Goal: Check status: Check status

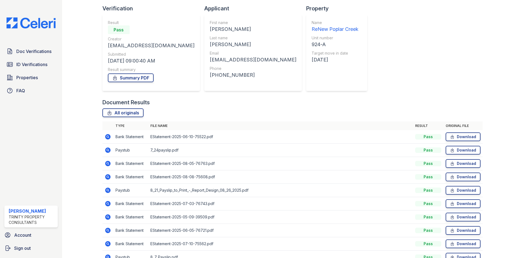
scroll to position [92, 0]
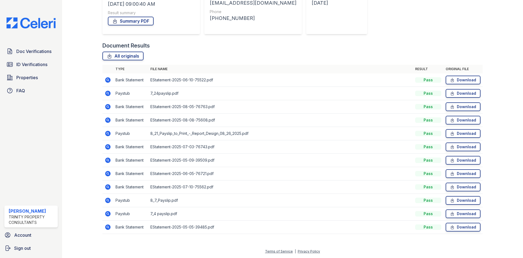
click at [110, 212] on icon at bounding box center [107, 213] width 5 height 5
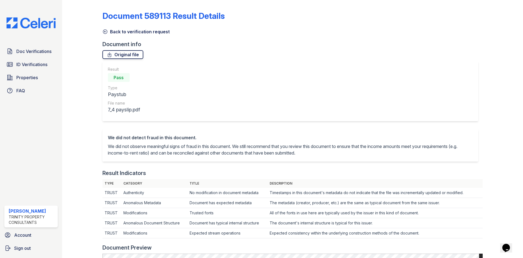
click at [116, 54] on link "Original file" at bounding box center [122, 54] width 41 height 9
click at [107, 32] on icon at bounding box center [104, 31] width 5 height 5
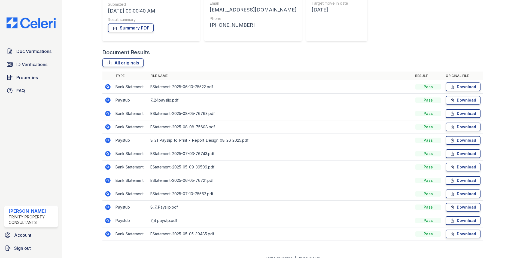
scroll to position [92, 0]
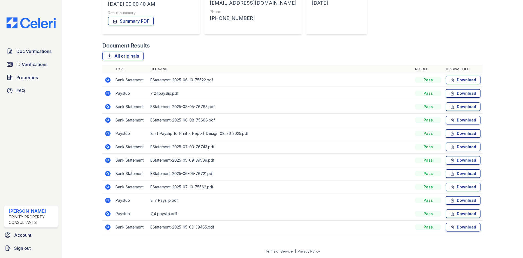
click at [108, 92] on icon at bounding box center [107, 92] width 5 height 5
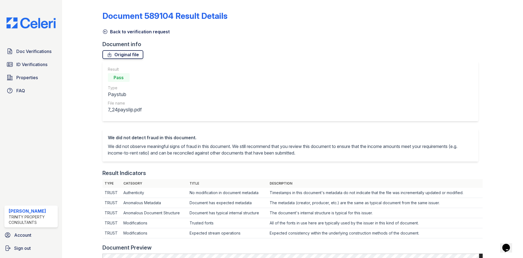
click at [129, 57] on link "Original file" at bounding box center [122, 54] width 41 height 9
click at [108, 31] on link "Back to verification request" at bounding box center [135, 31] width 67 height 7
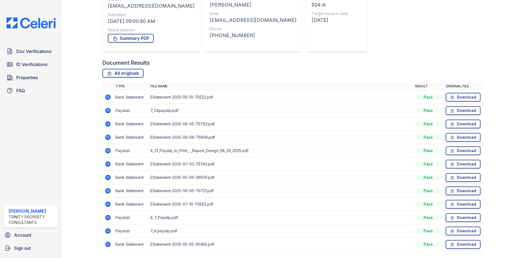
scroll to position [82, 0]
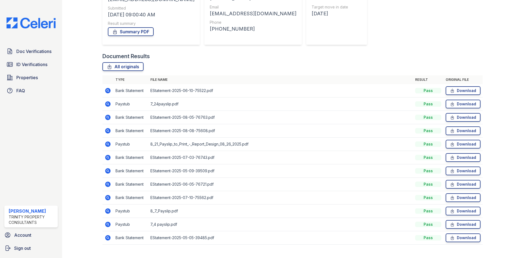
click at [107, 210] on icon at bounding box center [108, 210] width 7 height 7
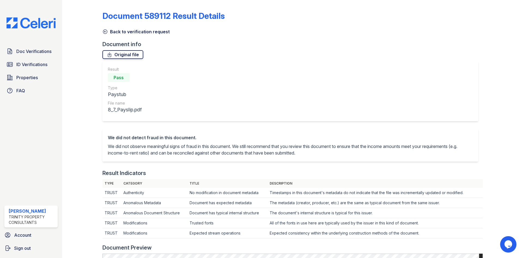
click at [132, 57] on link "Original file" at bounding box center [122, 54] width 41 height 9
click at [106, 33] on icon at bounding box center [104, 31] width 5 height 5
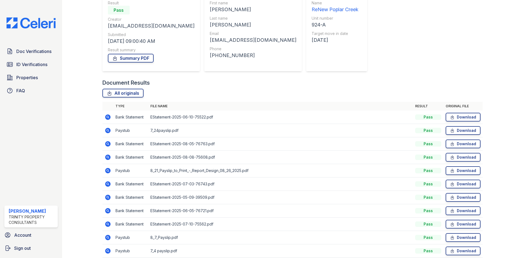
scroll to position [82, 0]
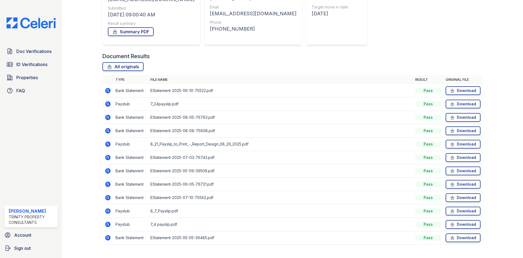
click at [108, 143] on icon at bounding box center [107, 143] width 5 height 5
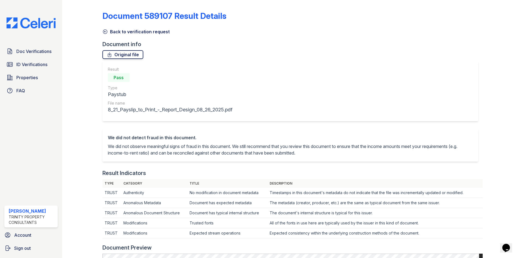
click at [123, 51] on link "Original file" at bounding box center [122, 54] width 41 height 9
click at [105, 32] on icon at bounding box center [105, 32] width 4 height 4
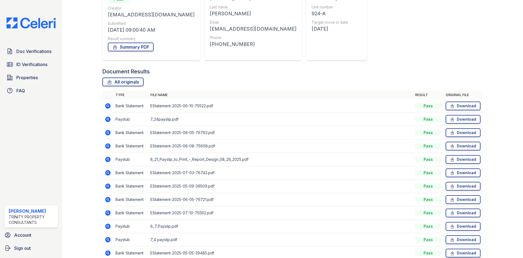
scroll to position [82, 0]
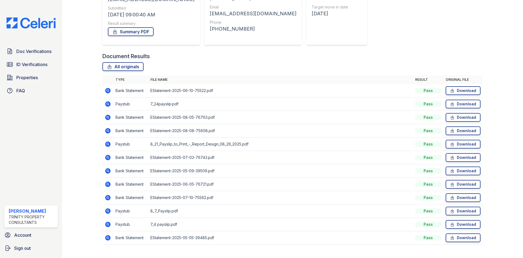
click at [106, 158] on icon at bounding box center [107, 157] width 5 height 5
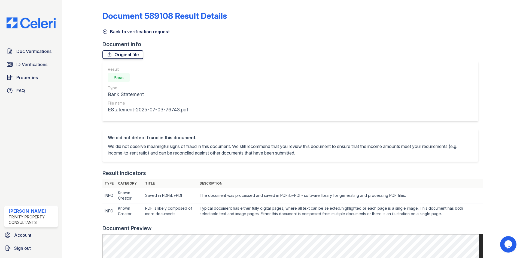
click at [135, 58] on link "Original file" at bounding box center [122, 54] width 41 height 9
click at [105, 31] on icon at bounding box center [104, 31] width 5 height 5
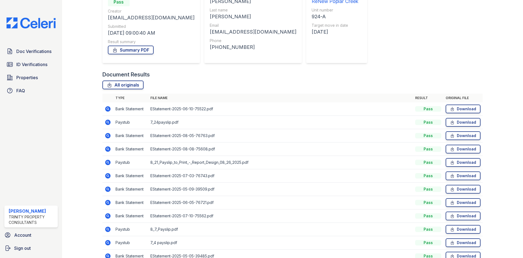
scroll to position [82, 0]
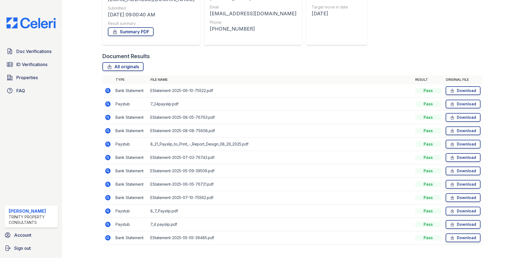
click at [108, 197] on icon at bounding box center [108, 197] width 7 height 7
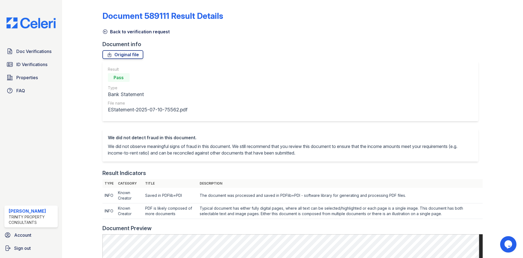
click at [124, 59] on div "Document 589111 Result Details Back to verification request Document info Origi…" at bounding box center [292, 246] width 380 height 489
click at [125, 58] on link "Original file" at bounding box center [122, 54] width 41 height 9
click at [106, 30] on icon at bounding box center [104, 31] width 5 height 5
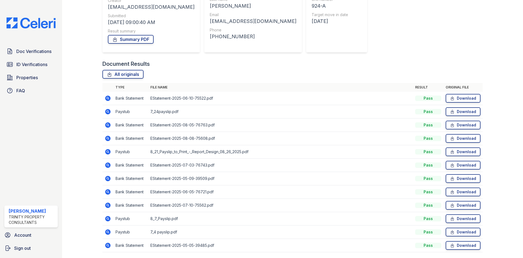
scroll to position [92, 0]
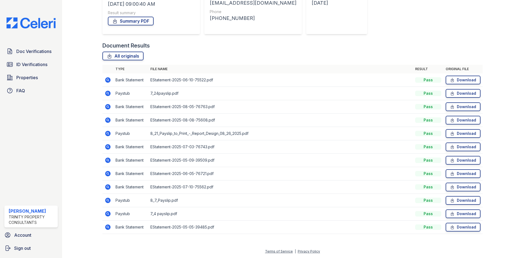
click at [106, 107] on icon at bounding box center [107, 106] width 5 height 5
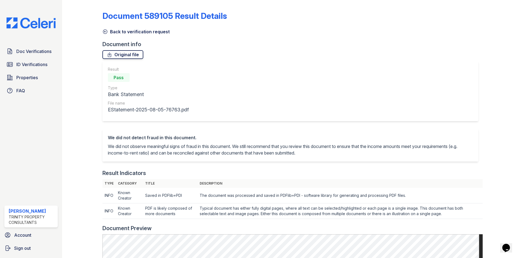
click at [123, 54] on link "Original file" at bounding box center [122, 54] width 41 height 9
click at [107, 31] on icon at bounding box center [104, 31] width 5 height 5
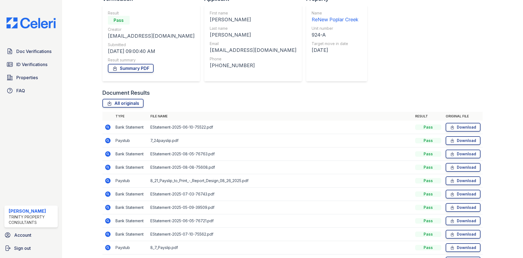
scroll to position [55, 0]
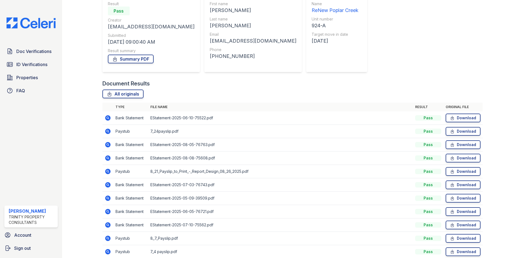
click at [110, 156] on icon at bounding box center [108, 158] width 7 height 7
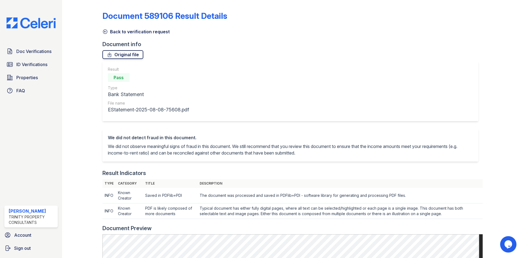
click at [128, 55] on link "Original file" at bounding box center [122, 54] width 41 height 9
click at [106, 32] on icon at bounding box center [104, 31] width 5 height 5
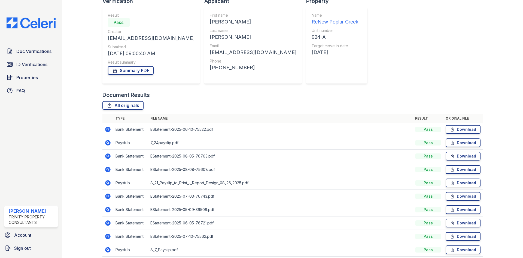
scroll to position [38, 0]
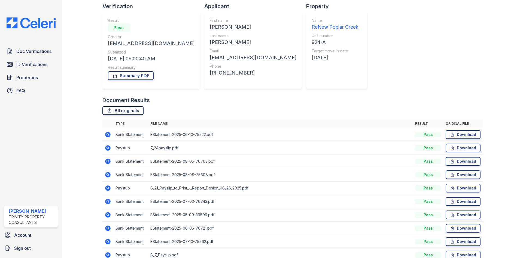
click at [133, 111] on link "All originals" at bounding box center [122, 110] width 41 height 9
click at [136, 77] on link "Summary PDF" at bounding box center [131, 75] width 46 height 9
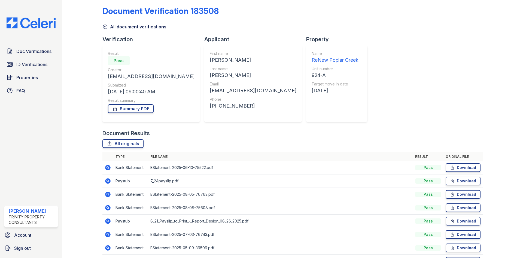
scroll to position [0, 0]
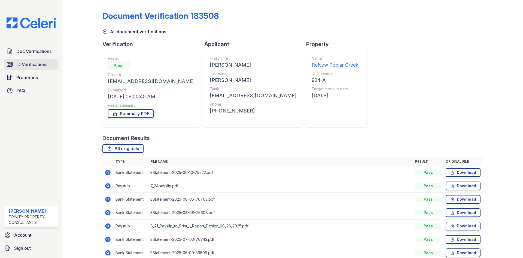
click at [37, 62] on span "ID Verifications" at bounding box center [31, 64] width 31 height 7
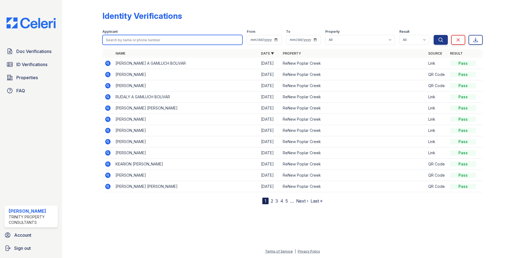
click at [136, 37] on input "search" at bounding box center [172, 40] width 140 height 10
type input "tara"
click at [434, 35] on button "Search" at bounding box center [441, 40] width 14 height 10
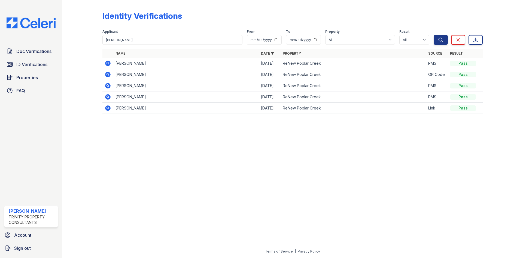
click at [108, 64] on icon at bounding box center [107, 62] width 1 height 1
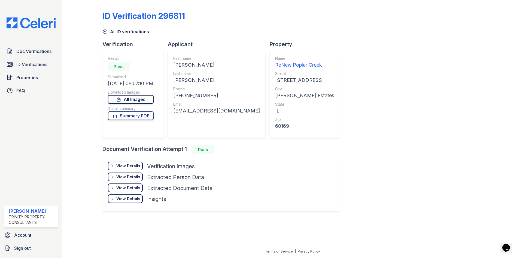
click at [149, 97] on link "All Images" at bounding box center [131, 99] width 46 height 9
click at [136, 165] on div "View Details" at bounding box center [128, 165] width 24 height 5
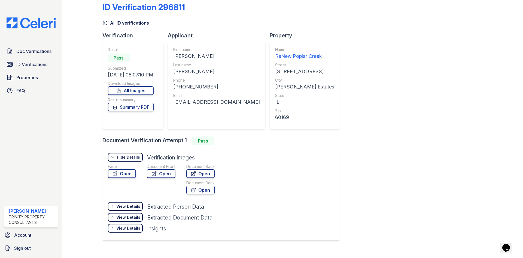
scroll to position [17, 0]
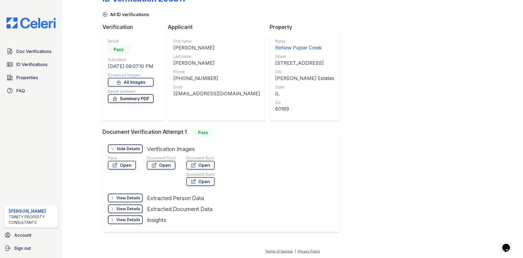
click at [143, 100] on link "Summary PDF" at bounding box center [131, 98] width 46 height 9
click at [31, 49] on span "Doc Verifications" at bounding box center [33, 51] width 35 height 7
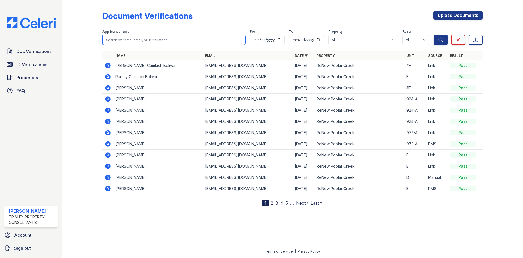
click at [128, 38] on input "search" at bounding box center [173, 40] width 143 height 10
type input "mina"
click at [434, 35] on button "Search" at bounding box center [441, 40] width 14 height 10
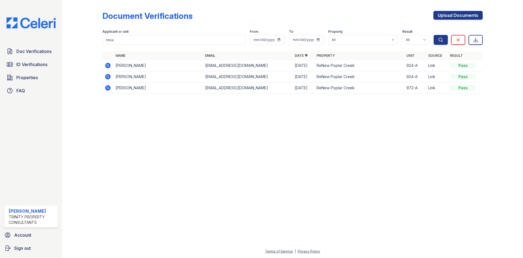
click at [110, 75] on icon at bounding box center [107, 76] width 5 height 5
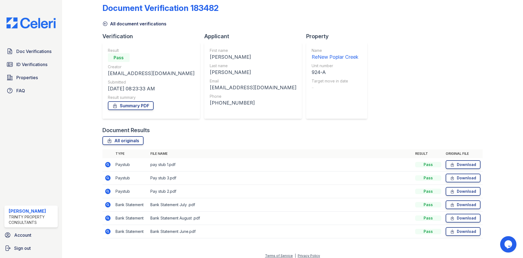
scroll to position [12, 0]
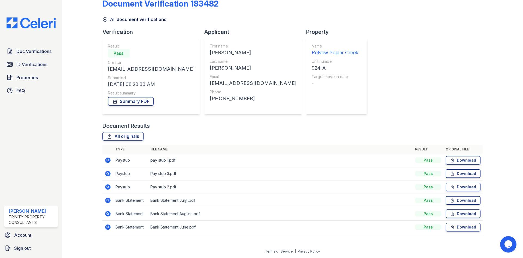
click at [107, 159] on icon at bounding box center [108, 160] width 7 height 7
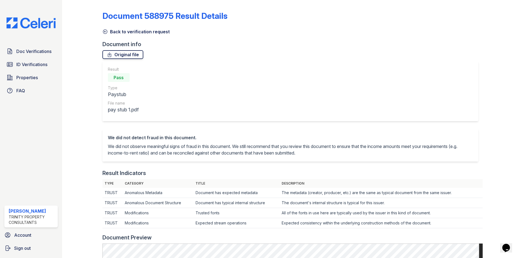
click at [129, 55] on link "Original file" at bounding box center [122, 54] width 41 height 9
click at [108, 29] on link "Back to verification request" at bounding box center [135, 31] width 67 height 7
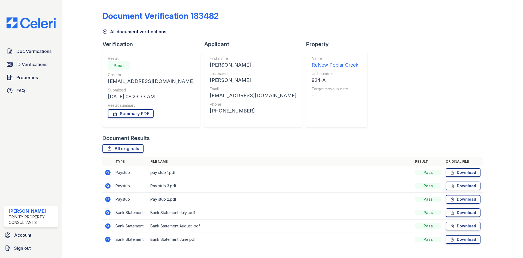
click at [109, 198] on icon at bounding box center [107, 198] width 5 height 5
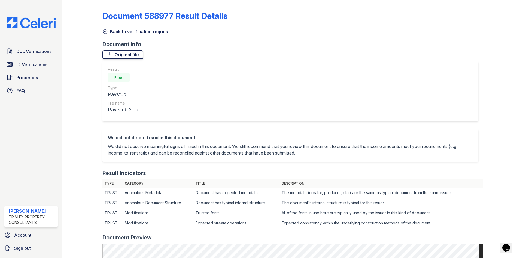
click at [131, 56] on link "Original file" at bounding box center [122, 54] width 41 height 9
click at [106, 29] on icon at bounding box center [104, 31] width 5 height 5
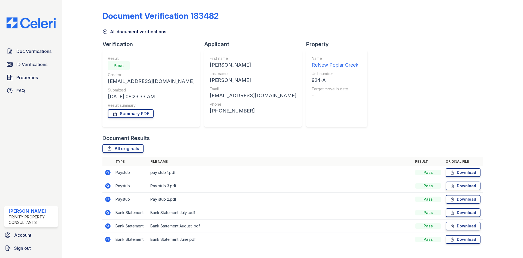
click at [108, 185] on icon at bounding box center [107, 185] width 1 height 1
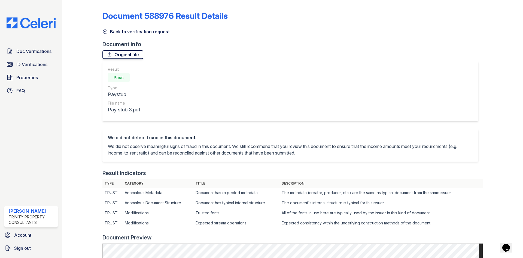
click at [119, 51] on link "Original file" at bounding box center [122, 54] width 41 height 9
drag, startPoint x: 105, startPoint y: 32, endPoint x: 108, endPoint y: 35, distance: 4.6
click at [105, 32] on icon at bounding box center [104, 31] width 5 height 5
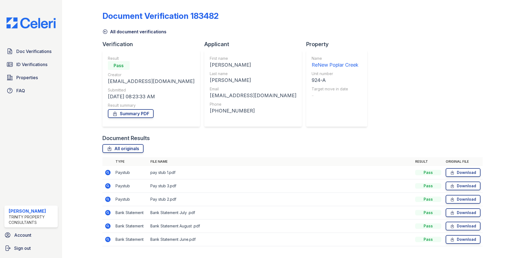
scroll to position [12, 0]
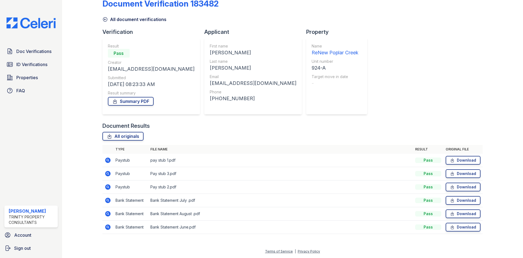
click at [106, 228] on icon at bounding box center [107, 226] width 5 height 5
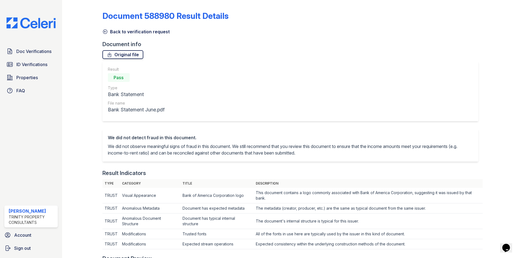
click at [132, 59] on link "Original file" at bounding box center [122, 54] width 41 height 9
click at [105, 33] on icon at bounding box center [104, 31] width 5 height 5
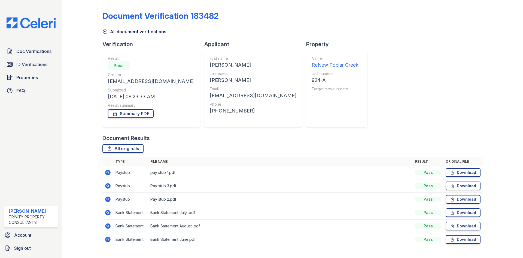
scroll to position [12, 0]
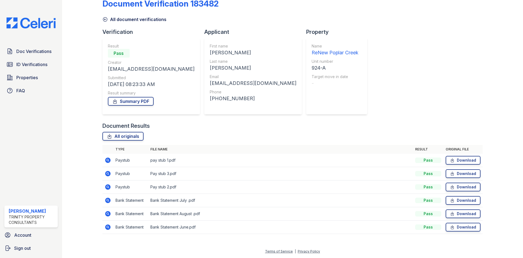
drag, startPoint x: 108, startPoint y: 198, endPoint x: 110, endPoint y: 198, distance: 2.8
click at [107, 198] on icon at bounding box center [107, 199] width 5 height 5
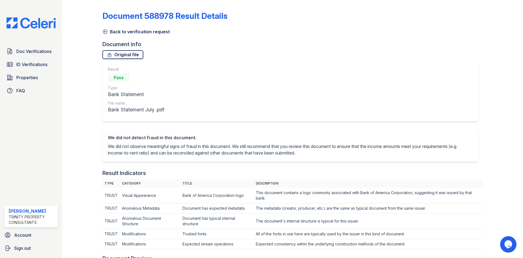
click at [132, 53] on link "Original file" at bounding box center [122, 54] width 41 height 9
click at [106, 34] on icon at bounding box center [104, 31] width 5 height 5
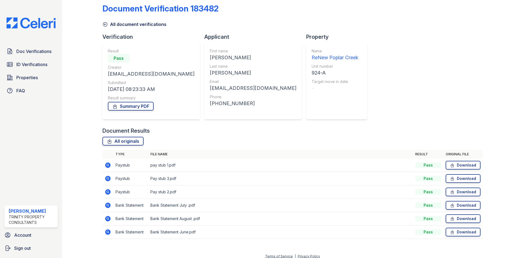
scroll to position [12, 0]
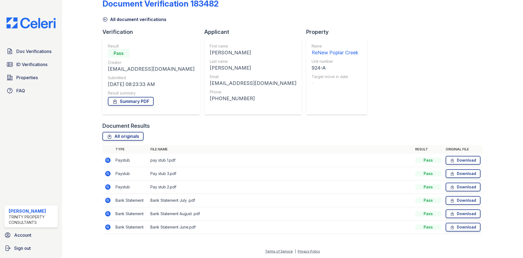
click at [108, 211] on icon at bounding box center [107, 213] width 5 height 5
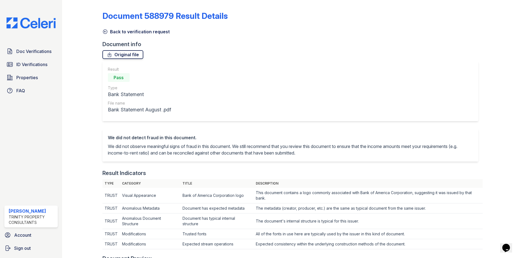
click at [128, 58] on link "Original file" at bounding box center [122, 54] width 41 height 9
click at [104, 30] on icon at bounding box center [105, 32] width 4 height 4
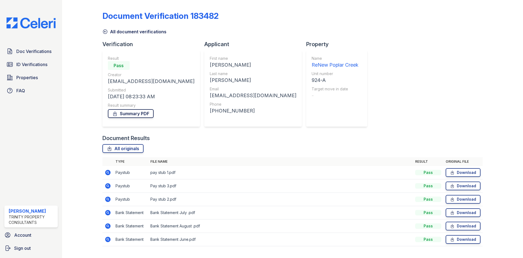
click at [143, 112] on link "Summary PDF" at bounding box center [131, 113] width 46 height 9
drag, startPoint x: 29, startPoint y: 65, endPoint x: 32, endPoint y: 64, distance: 3.4
click at [29, 65] on span "ID Verifications" at bounding box center [31, 64] width 31 height 7
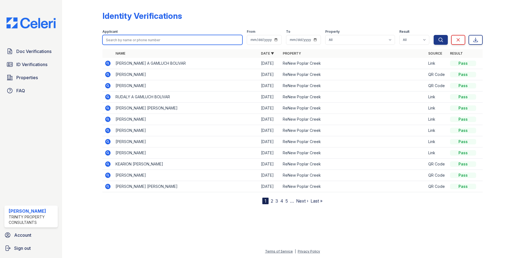
click at [147, 43] on input "search" at bounding box center [172, 40] width 140 height 10
type input "mina"
click at [434, 35] on button "Search" at bounding box center [441, 40] width 14 height 10
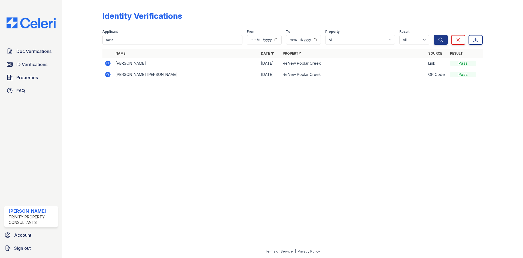
click at [106, 62] on icon at bounding box center [107, 63] width 5 height 5
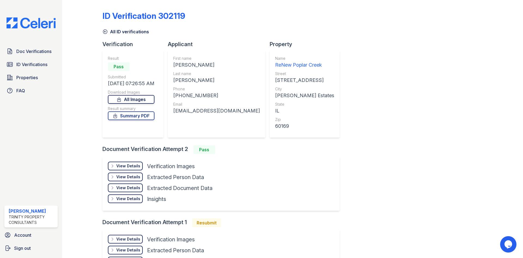
click at [138, 96] on link "All Images" at bounding box center [131, 99] width 47 height 9
click at [143, 114] on link "Summary PDF" at bounding box center [131, 115] width 47 height 9
